Goal: Task Accomplishment & Management: Complete application form

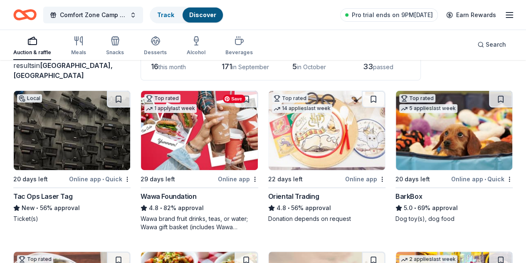
scroll to position [66, 0]
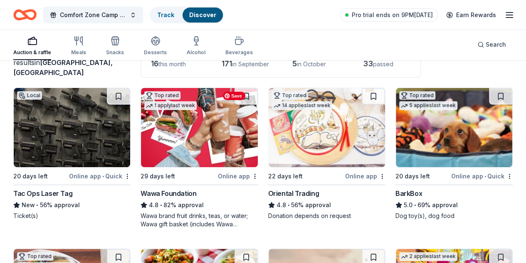
click at [269, 141] on img at bounding box center [327, 127] width 116 height 79
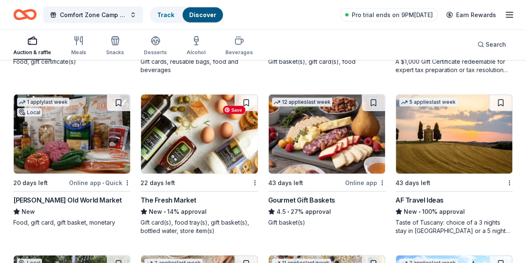
scroll to position [899, 0]
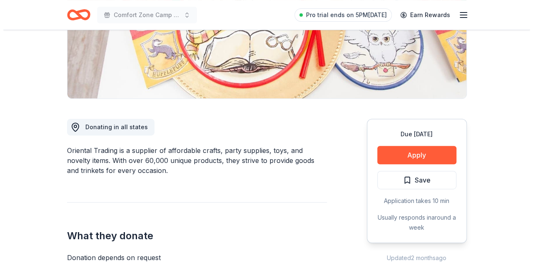
scroll to position [155, 0]
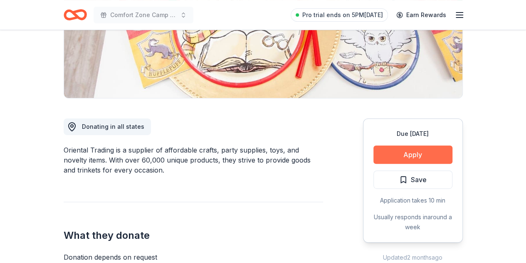
click at [409, 151] on button "Apply" at bounding box center [413, 154] width 79 height 18
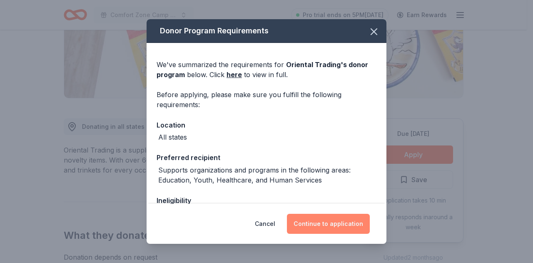
click at [344, 224] on button "Continue to application" at bounding box center [328, 223] width 83 height 20
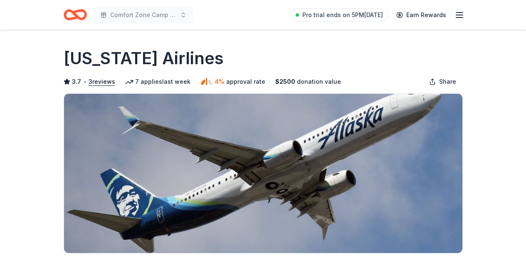
scroll to position [119, 0]
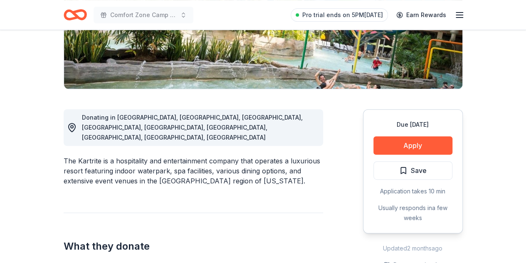
scroll to position [164, 0]
